Goal: Check status: Check status

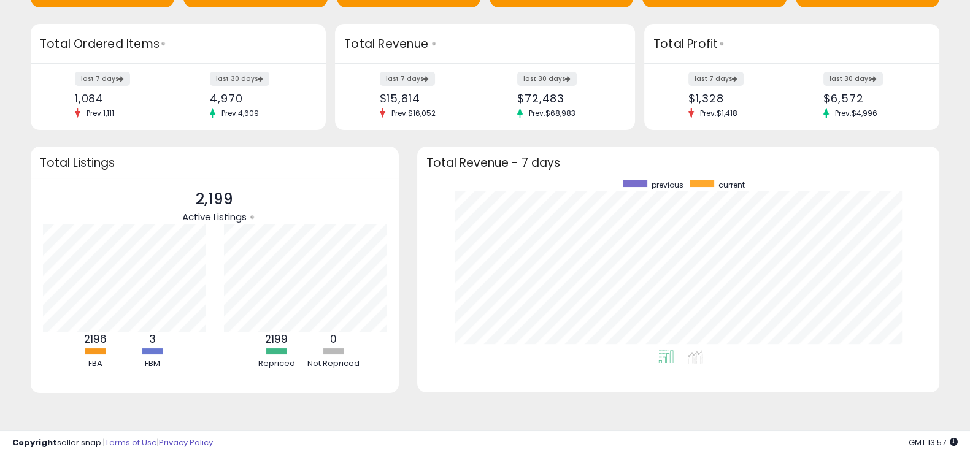
scroll to position [110, 0]
drag, startPoint x: 692, startPoint y: 41, endPoint x: 706, endPoint y: 75, distance: 36.6
click at [706, 75] on div "Total Profit last 7 days $1,328 Prev: $1,418 last 30 days $6,572 Prev: $4,996" at bounding box center [791, 77] width 295 height 107
click at [706, 75] on label "last 7 days" at bounding box center [717, 78] width 56 height 15
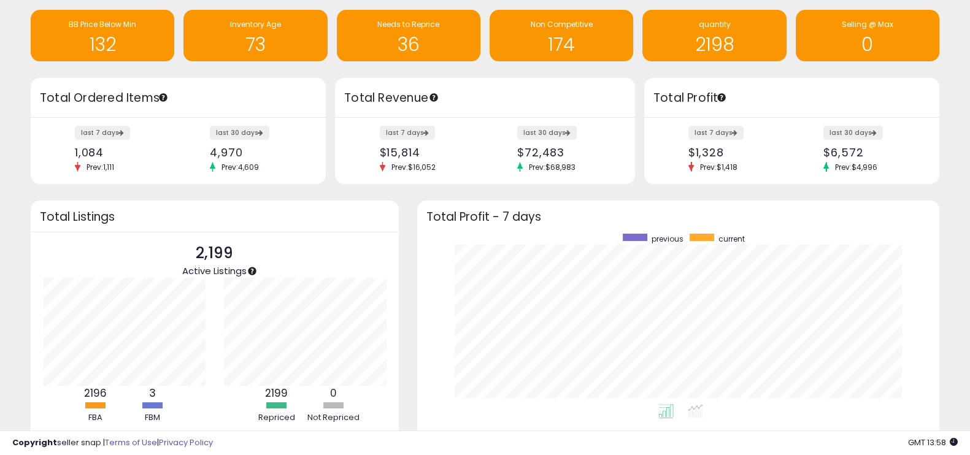
scroll to position [0, 0]
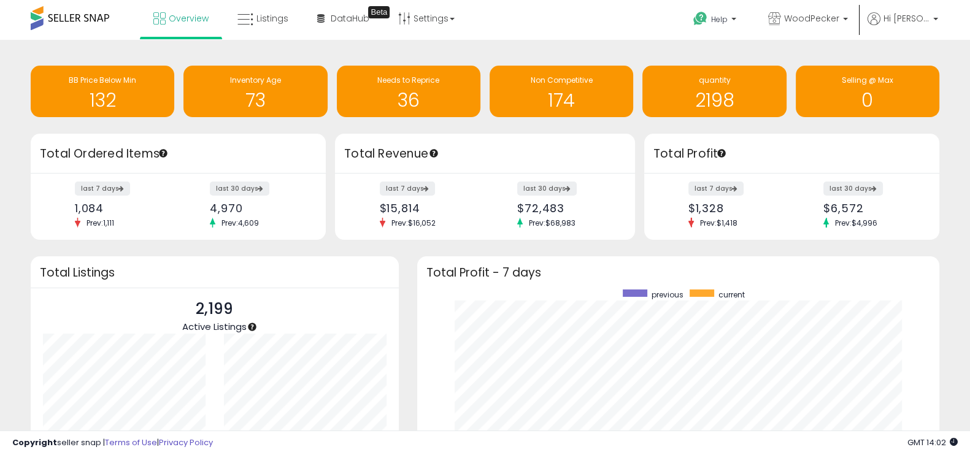
click at [72, 20] on span at bounding box center [70, 18] width 79 height 24
click at [177, 10] on link "Overview" at bounding box center [181, 18] width 74 height 37
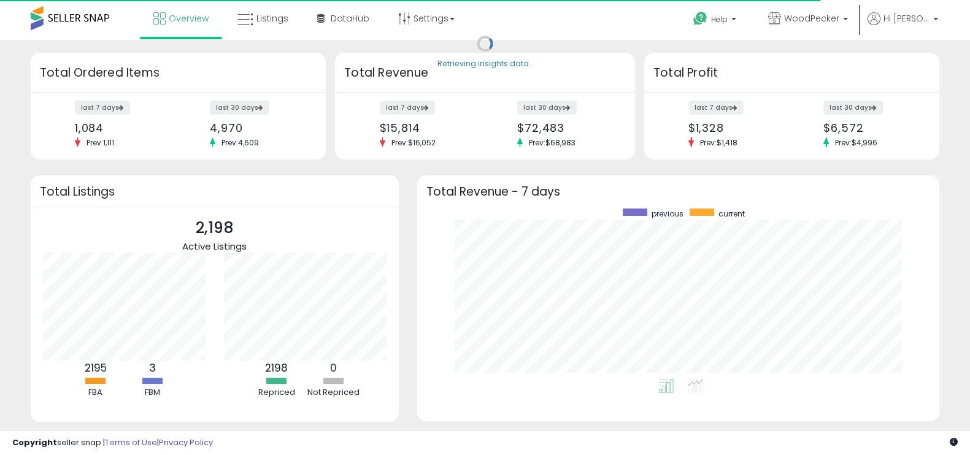
scroll to position [170, 497]
